Goal: Obtain resource: Obtain resource

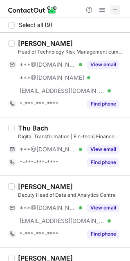
click at [114, 10] on span at bounding box center [115, 10] width 7 height 7
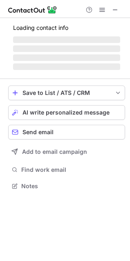
scroll to position [211, 130]
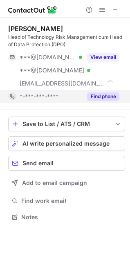
click at [103, 97] on button "Find phone" at bounding box center [103, 96] width 32 height 8
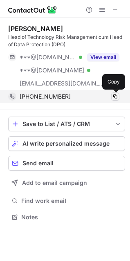
click at [117, 97] on span at bounding box center [115, 96] width 7 height 7
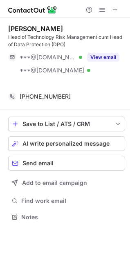
scroll to position [198, 130]
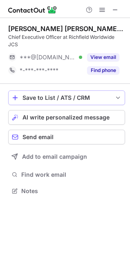
scroll to position [185, 130]
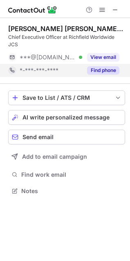
click at [96, 65] on div "Find phone" at bounding box center [100, 70] width 37 height 13
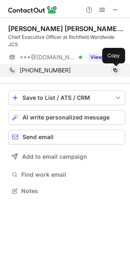
click at [115, 70] on span at bounding box center [115, 70] width 7 height 7
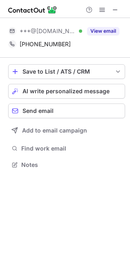
scroll to position [159, 130]
click at [112, 9] on span at bounding box center [115, 10] width 7 height 7
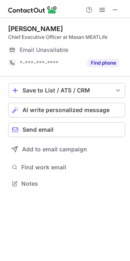
scroll to position [178, 130]
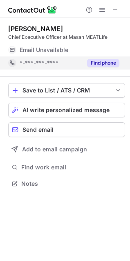
click at [92, 62] on button "Find phone" at bounding box center [103, 63] width 32 height 8
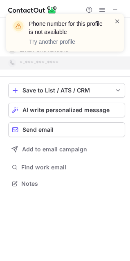
click at [118, 21] on span at bounding box center [117, 21] width 7 height 8
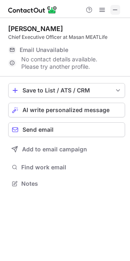
click at [116, 7] on span at bounding box center [115, 10] width 7 height 7
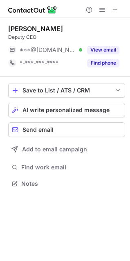
scroll to position [178, 130]
